Goal: Check status

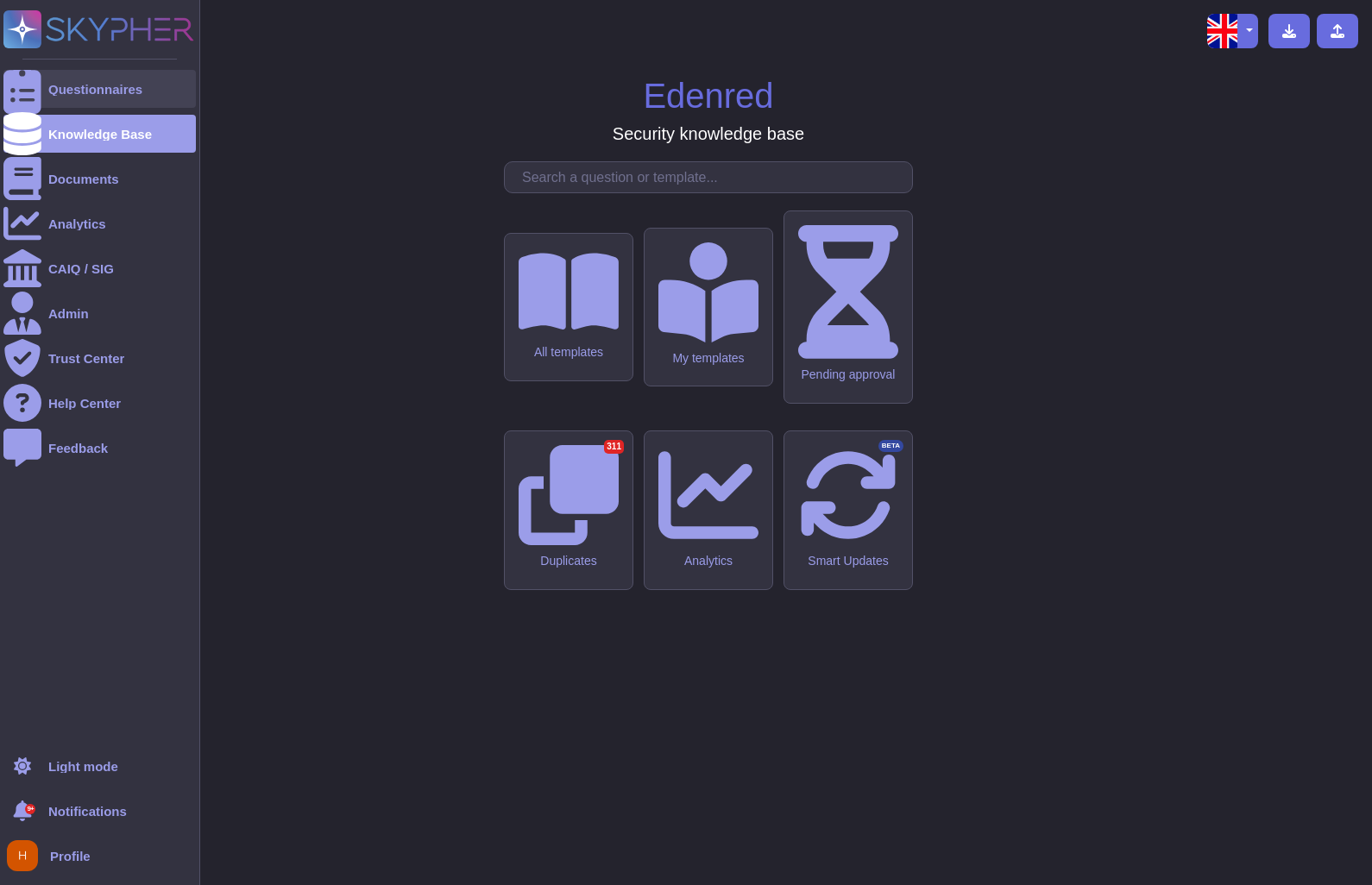
click at [27, 99] on div at bounding box center [22, 89] width 38 height 38
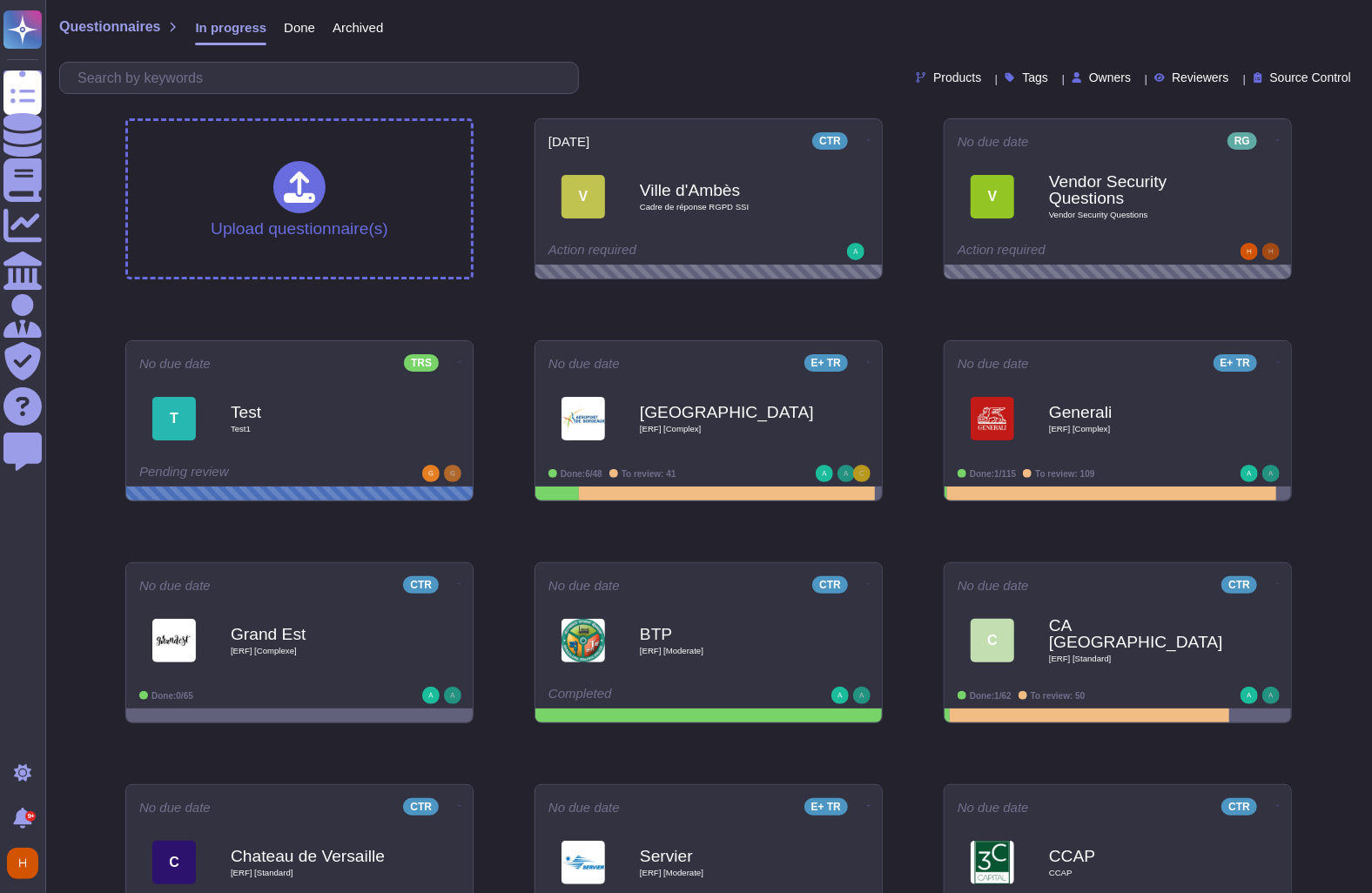
click at [310, 27] on span "Done" at bounding box center [299, 27] width 31 height 13
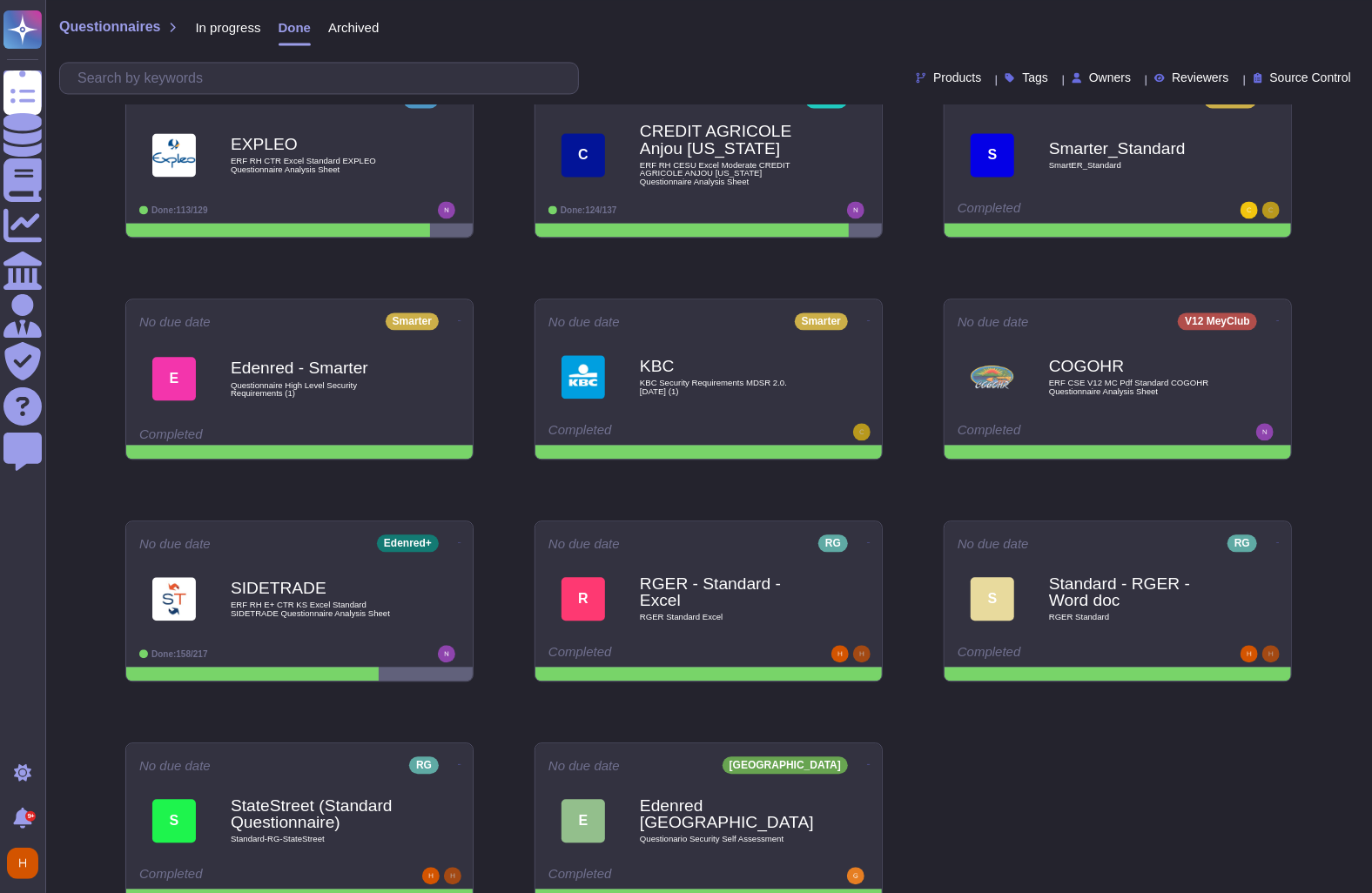
scroll to position [2061, 0]
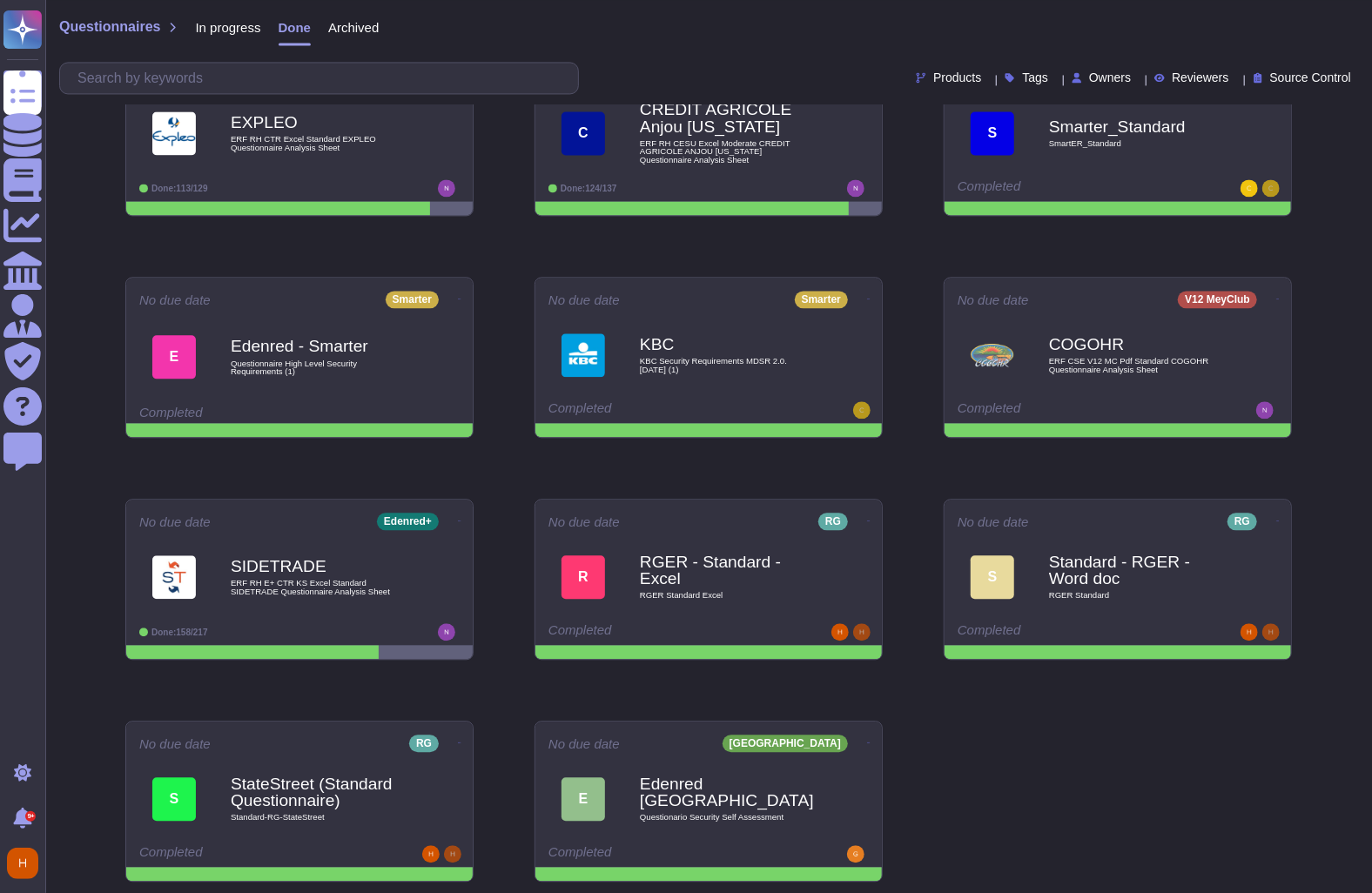
click at [241, 30] on span "In progress" at bounding box center [227, 27] width 65 height 13
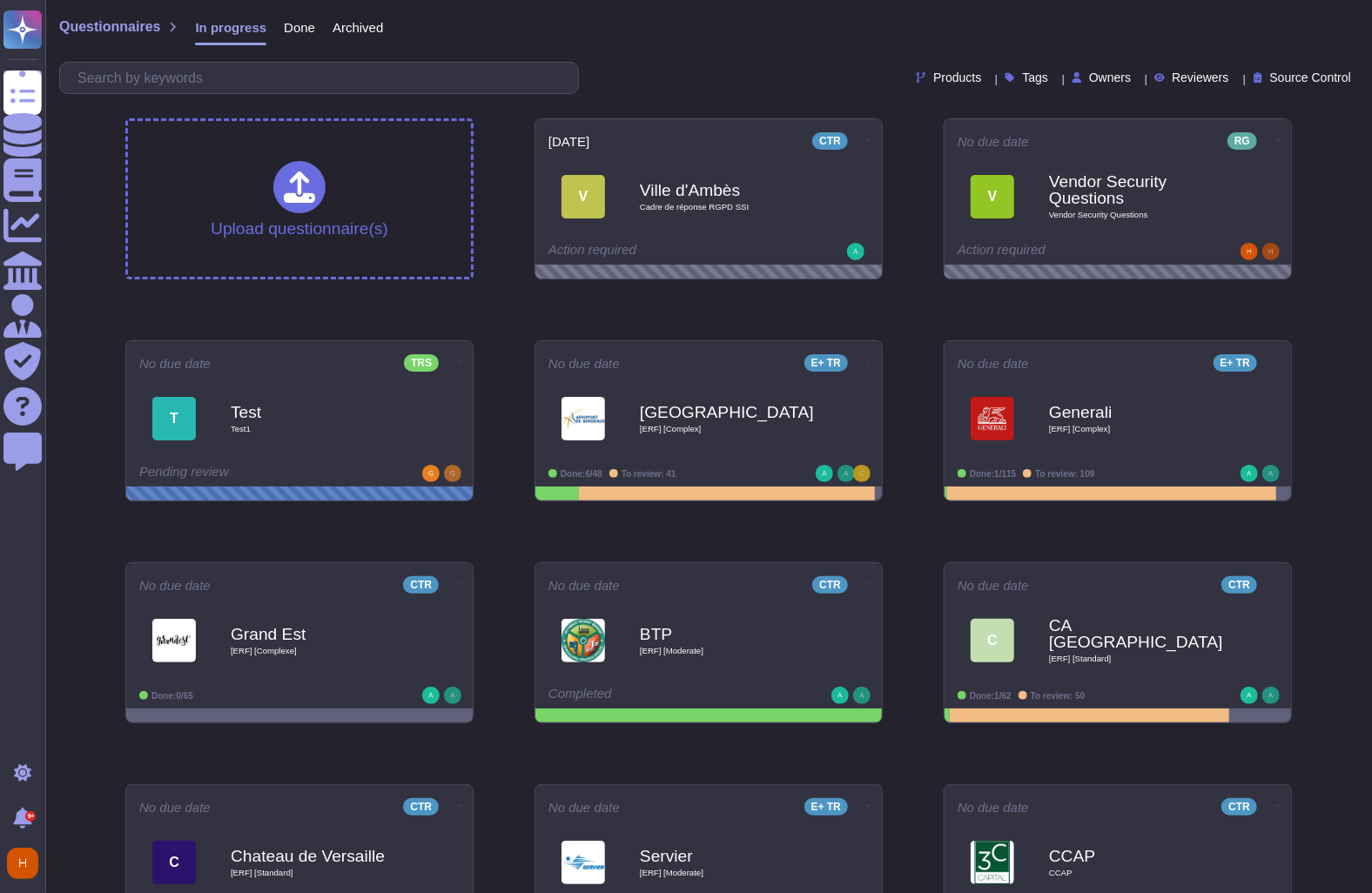
click at [302, 33] on span "Done" at bounding box center [299, 27] width 31 height 13
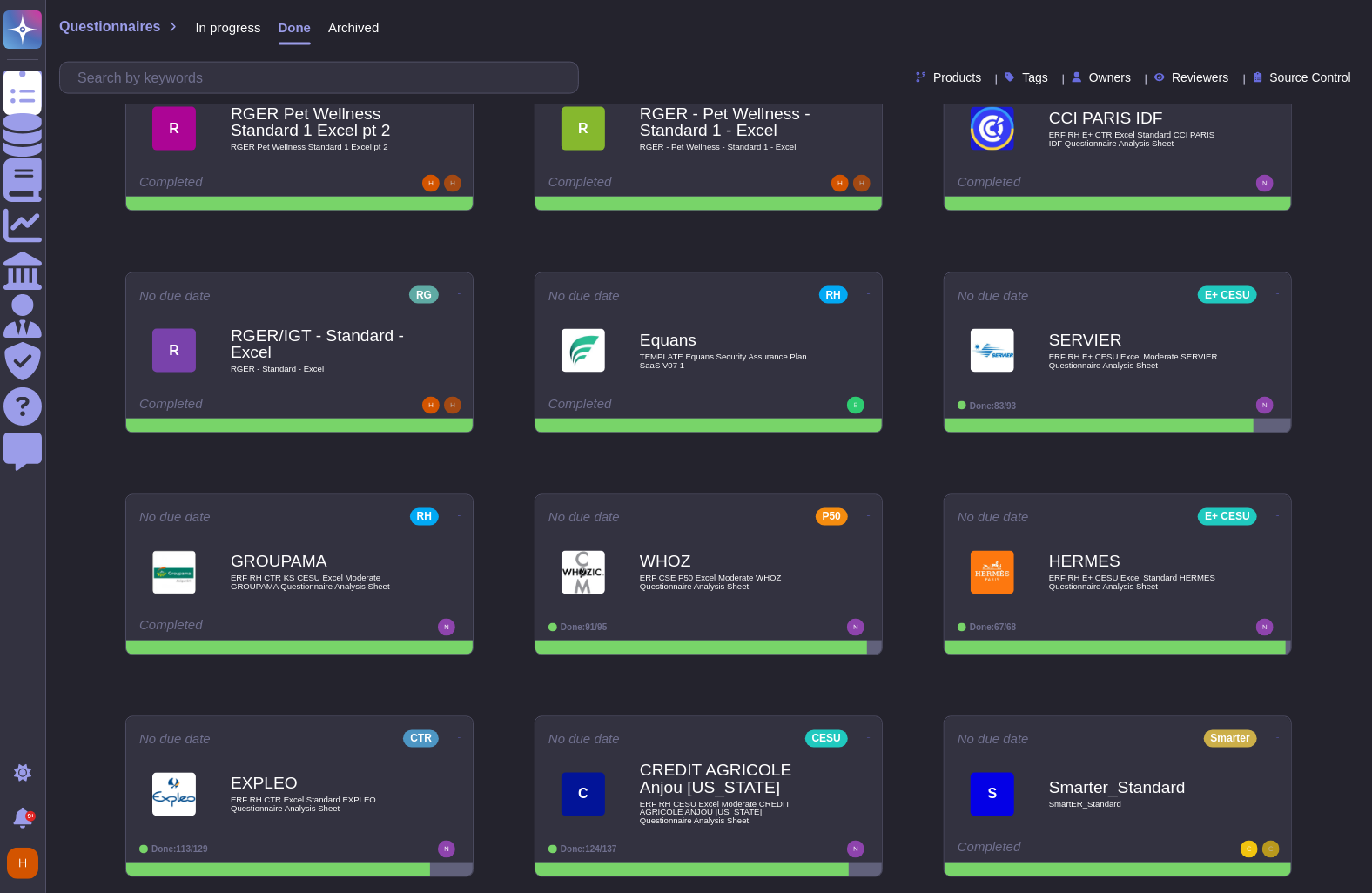
scroll to position [1401, 0]
